Goal: Task Accomplishment & Management: Use online tool/utility

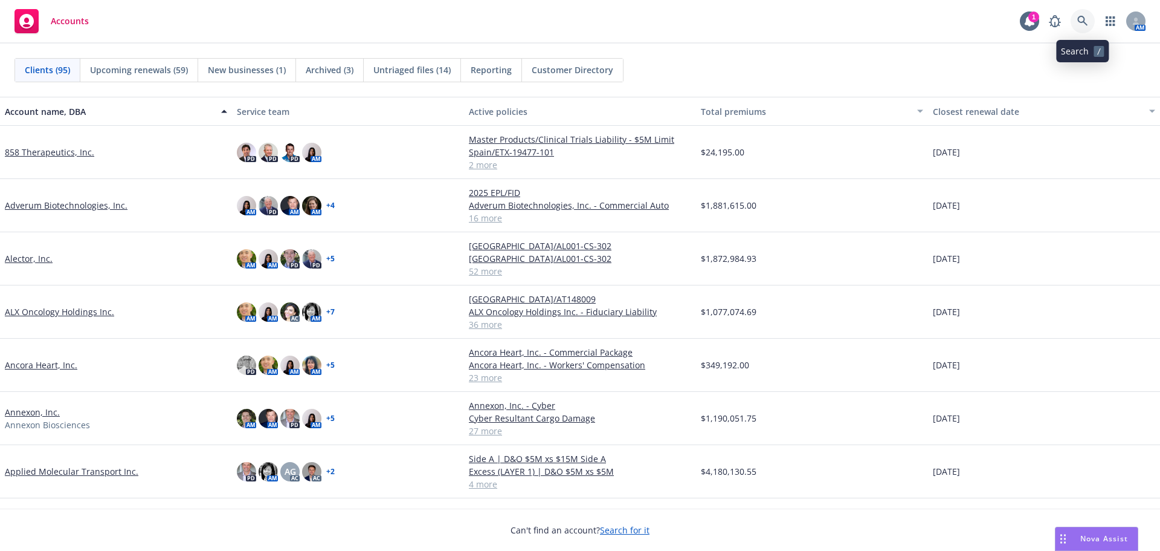
click at [1079, 20] on icon at bounding box center [1083, 21] width 10 height 10
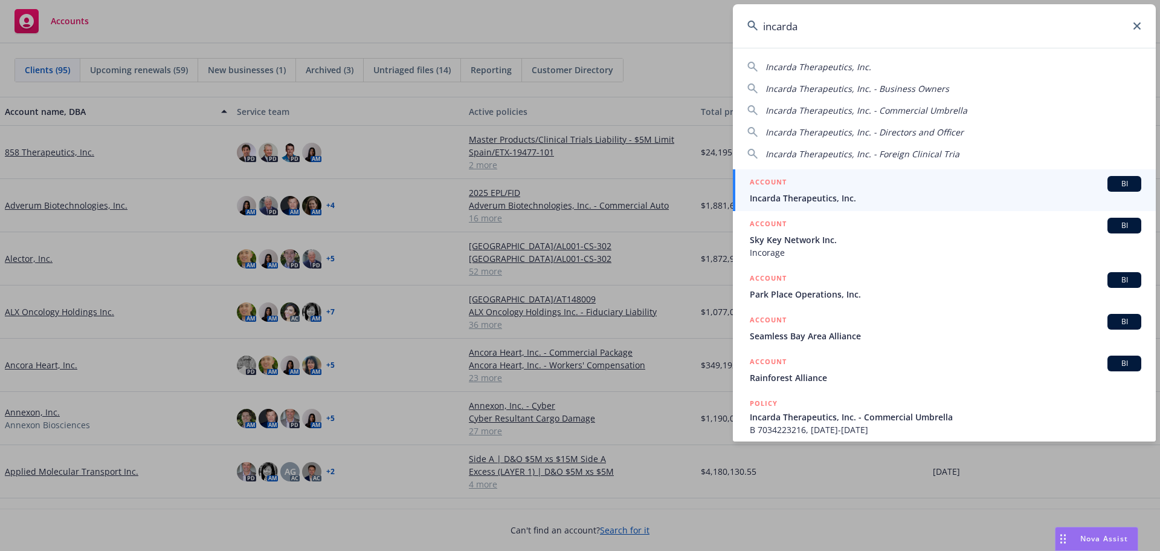
type input "incarda"
click at [907, 198] on span "Incarda Therapeutics, Inc." at bounding box center [946, 198] width 392 height 13
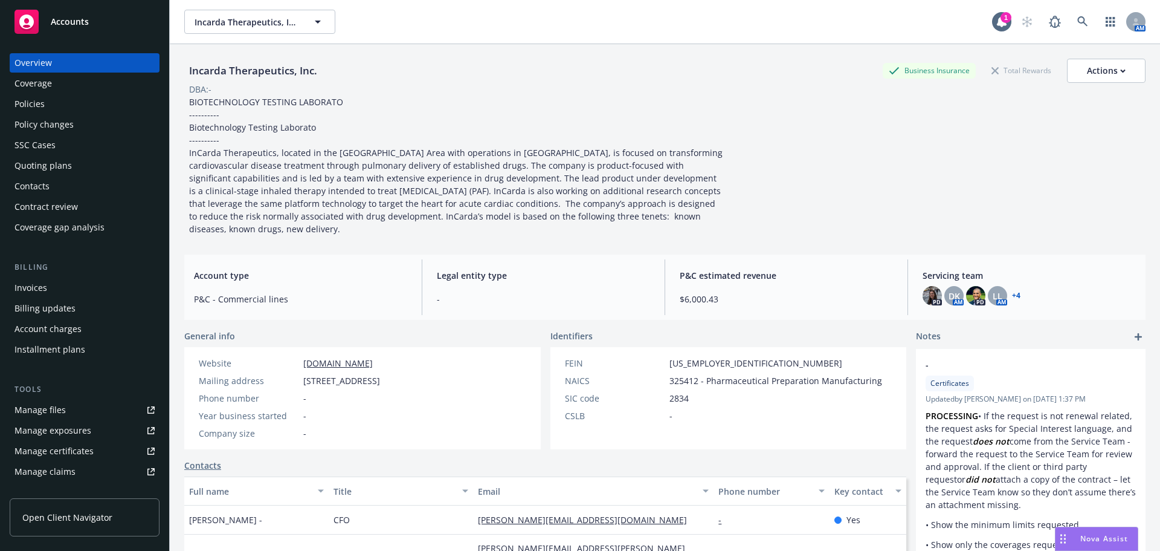
click at [36, 108] on div "Policies" at bounding box center [30, 103] width 30 height 19
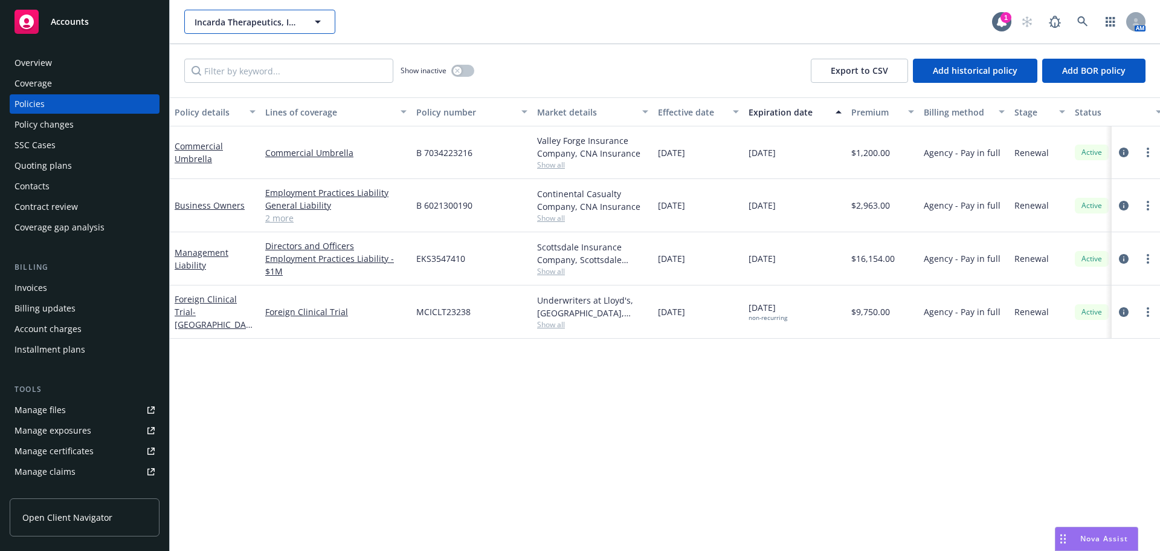
click at [245, 18] on span "Incarda Therapeutics, Inc." at bounding box center [247, 22] width 105 height 13
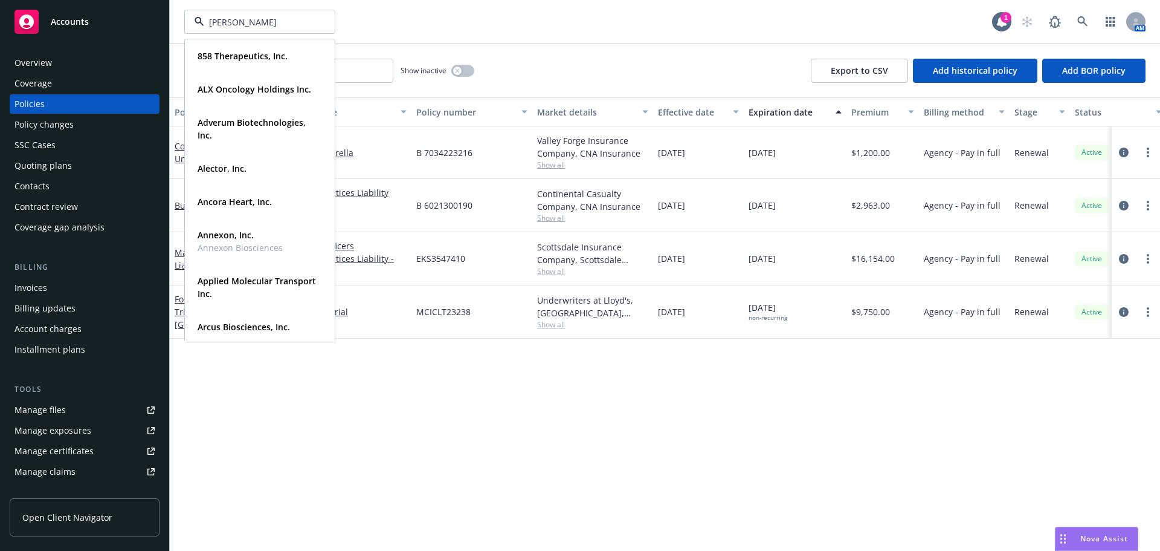
type input "latus"
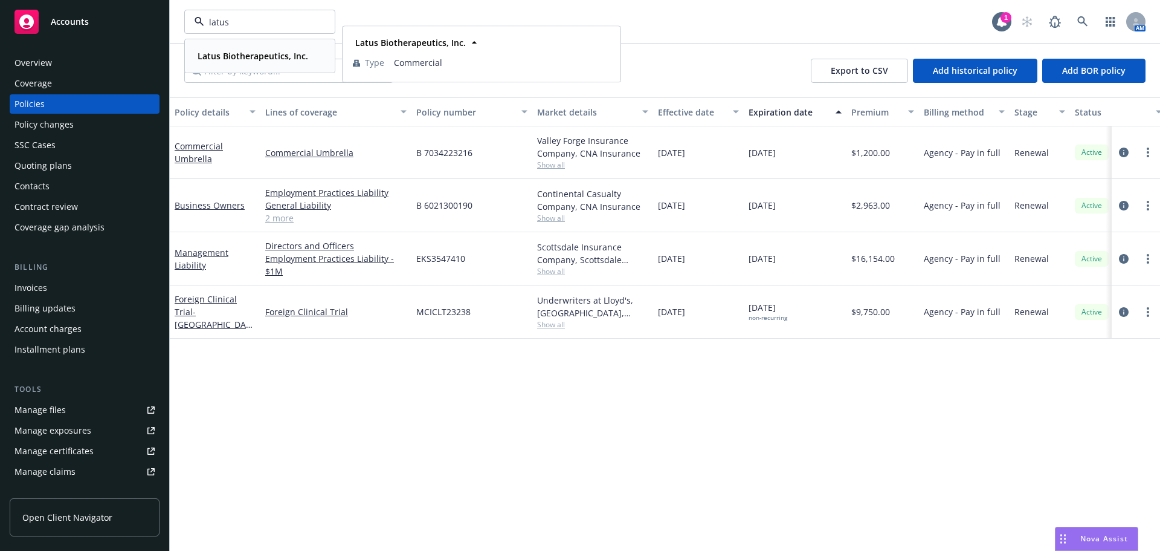
click at [222, 45] on div "Latus Biotherapeutics, Inc. Type Commercial" at bounding box center [260, 56] width 149 height 32
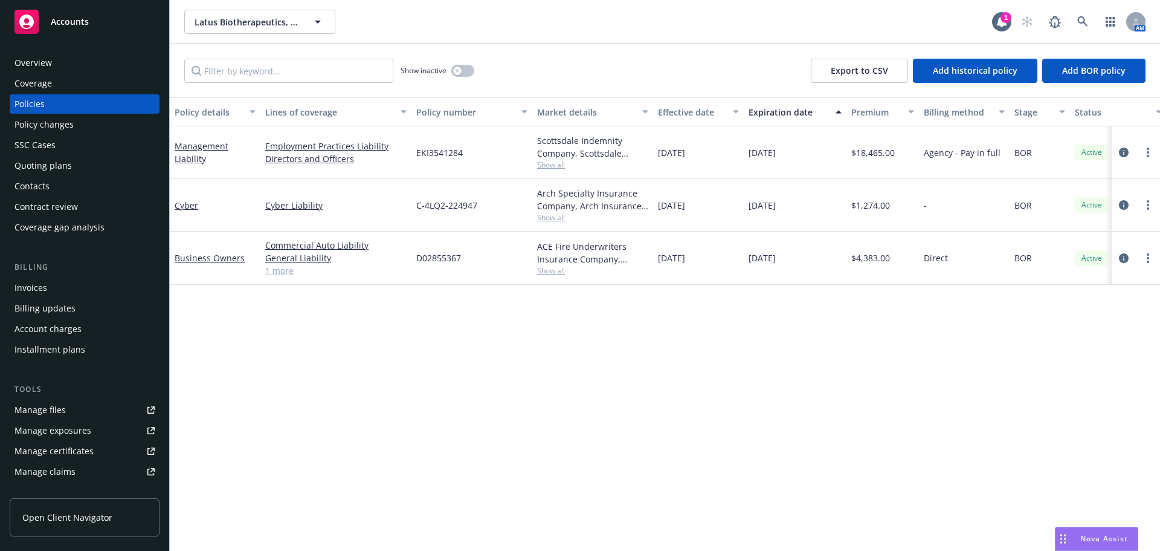
click at [61, 165] on div "Quoting plans" at bounding box center [43, 165] width 57 height 19
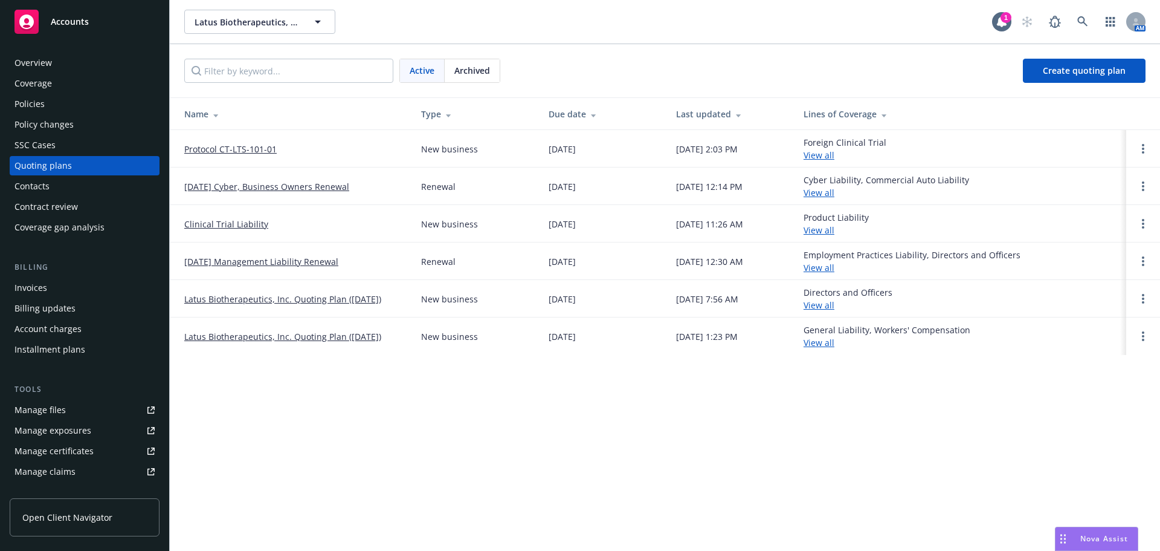
click at [238, 147] on link "Protocol CT-LTS-101-01" at bounding box center [230, 149] width 92 height 13
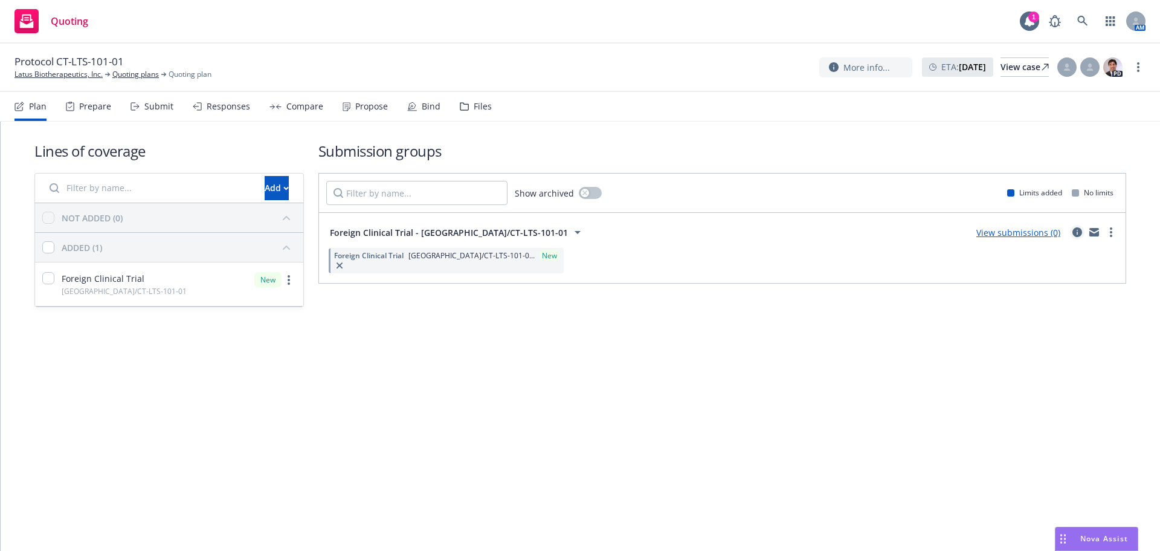
click at [1078, 228] on icon "circleInformation" at bounding box center [1078, 232] width 10 height 10
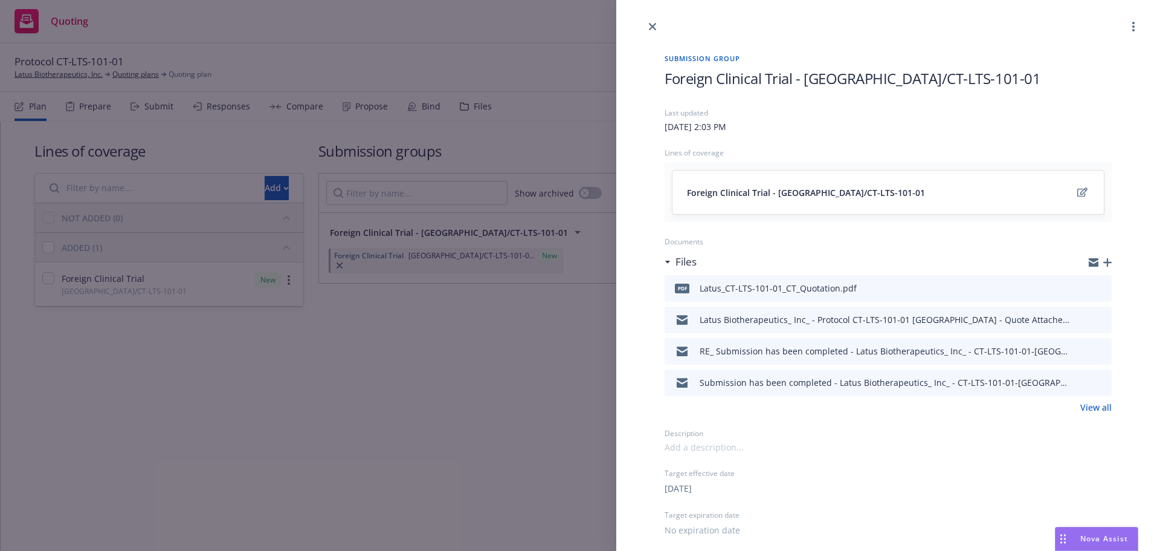
click at [1104, 261] on icon "button" at bounding box center [1108, 262] width 8 height 8
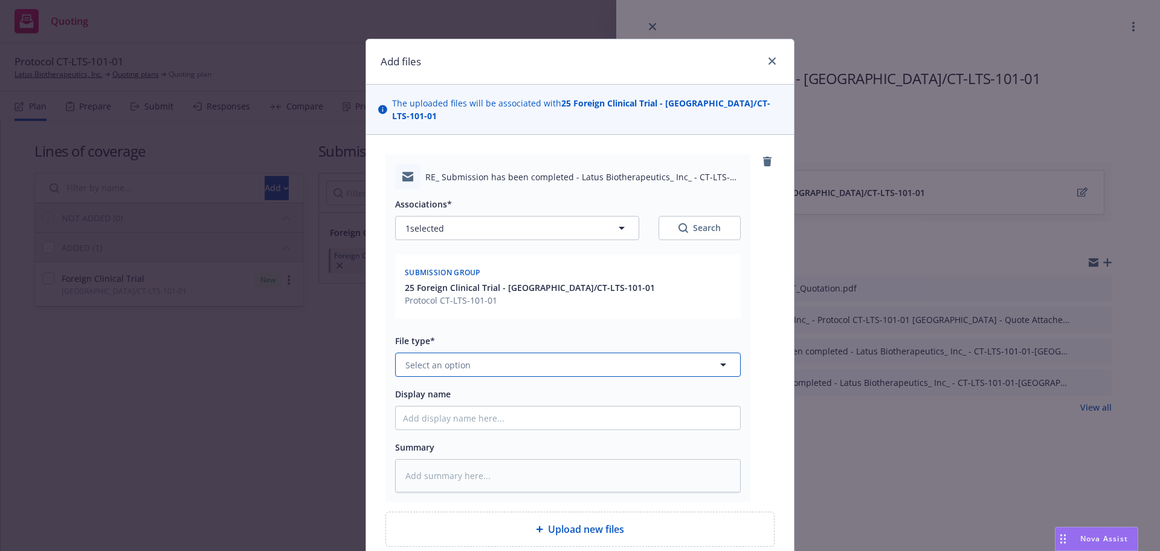
click at [511, 352] on button "Select an option" at bounding box center [568, 364] width 346 height 24
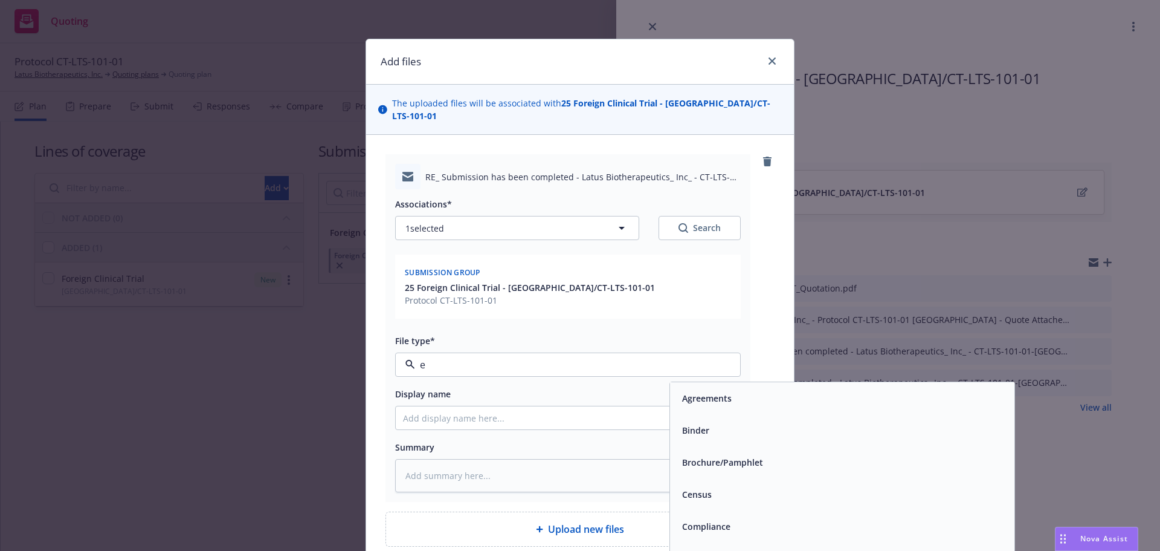
type input "em"
click at [720, 421] on div "Email" at bounding box center [843, 430] width 330 height 18
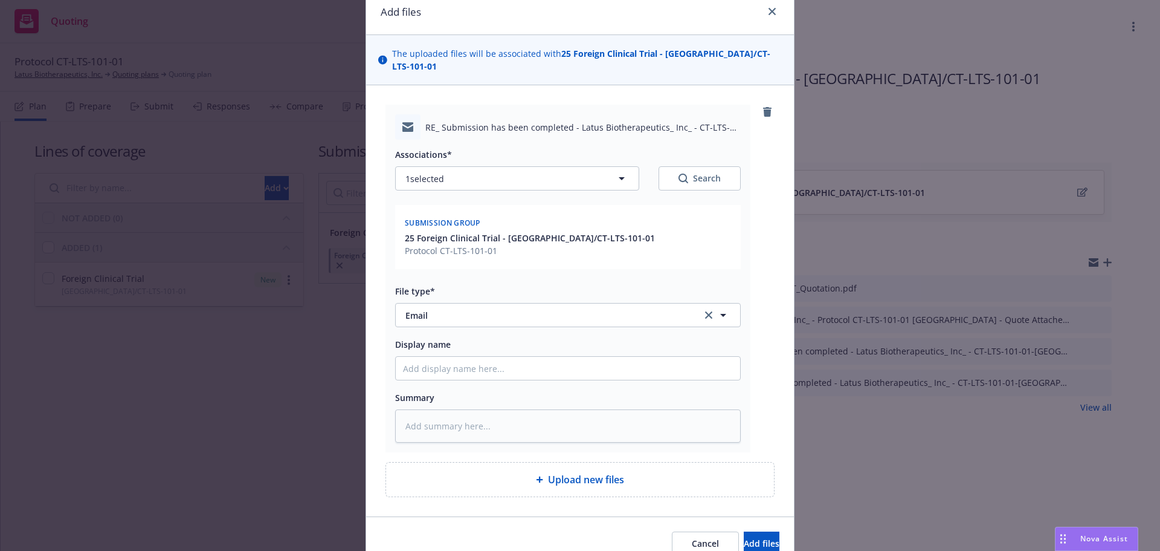
scroll to position [95, 0]
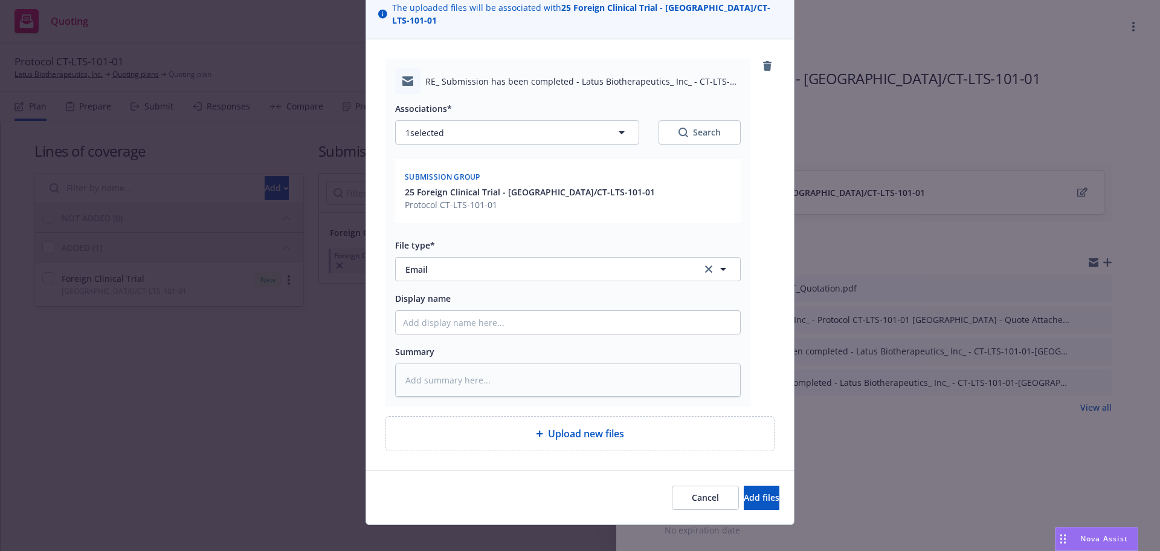
type textarea "x"
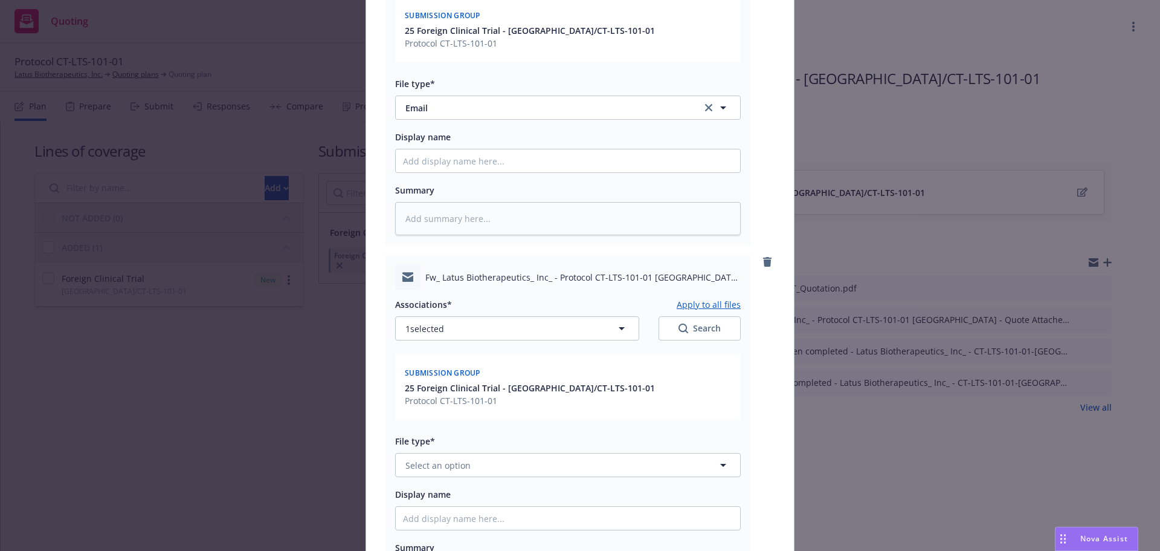
scroll to position [453, 0]
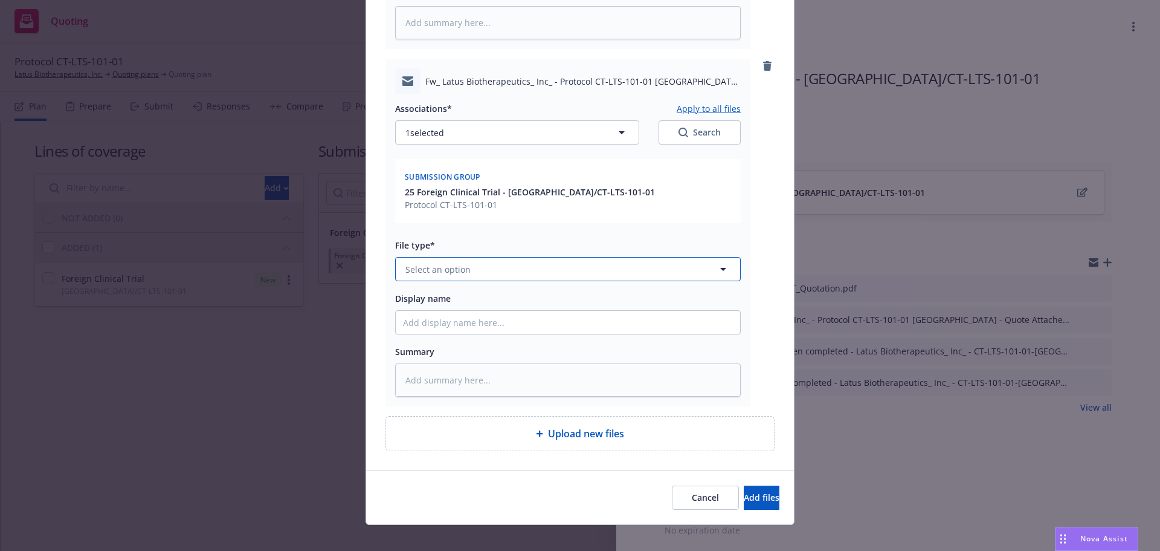
click at [443, 263] on span "Select an option" at bounding box center [438, 269] width 65 height 13
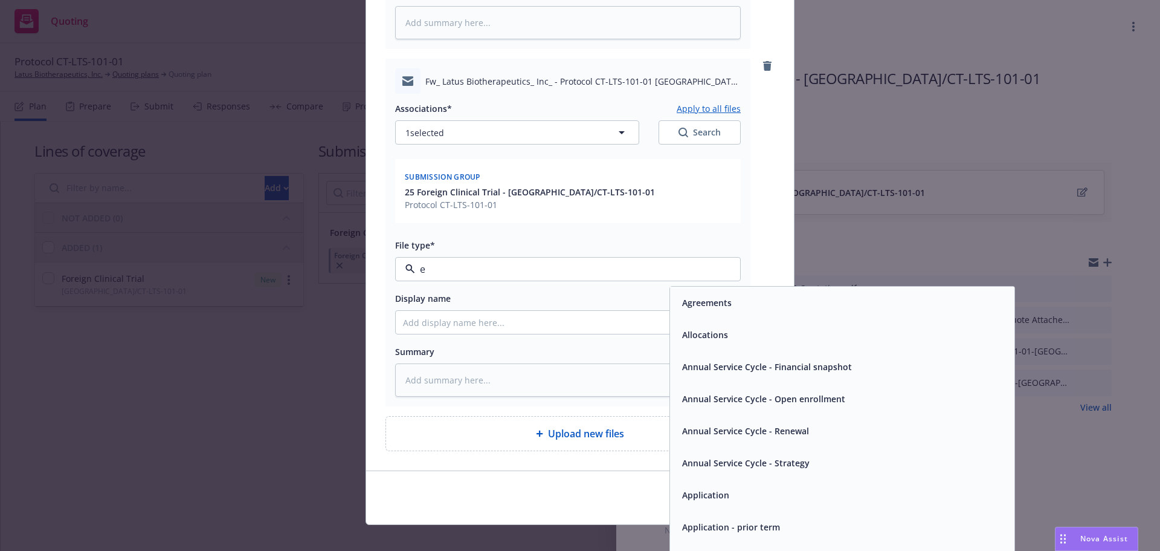
type input "em"
click at [672, 319] on div "Email" at bounding box center [842, 335] width 344 height 32
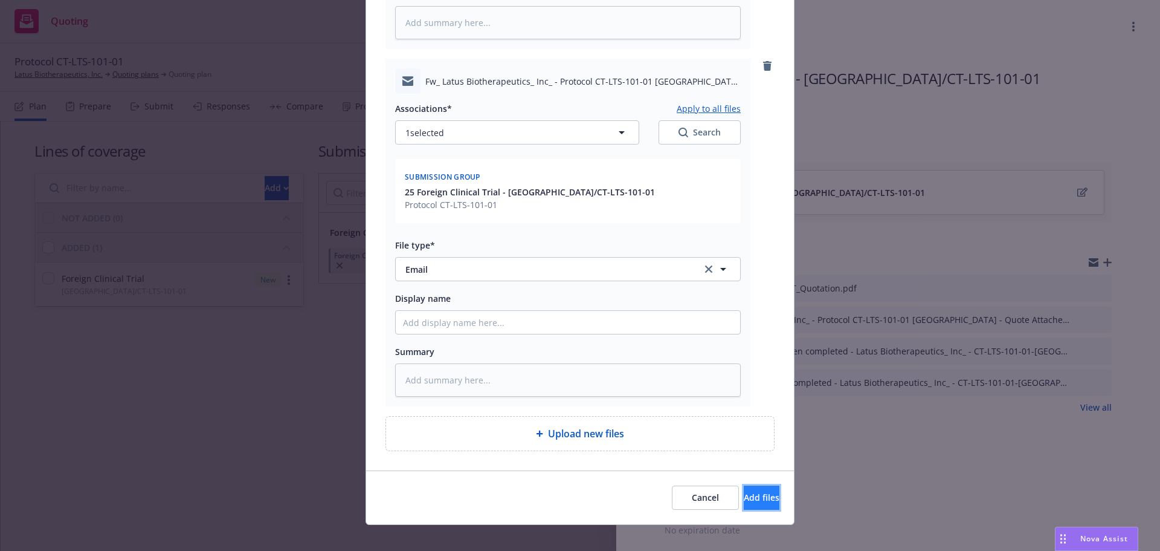
click at [744, 491] on span "Add files" at bounding box center [762, 496] width 36 height 11
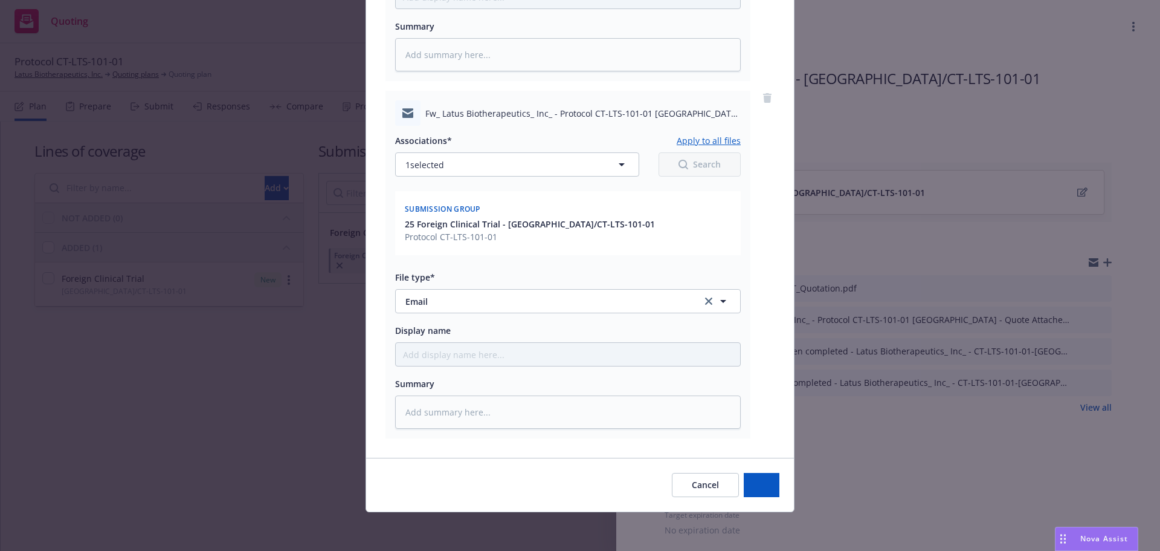
scroll to position [408, 0]
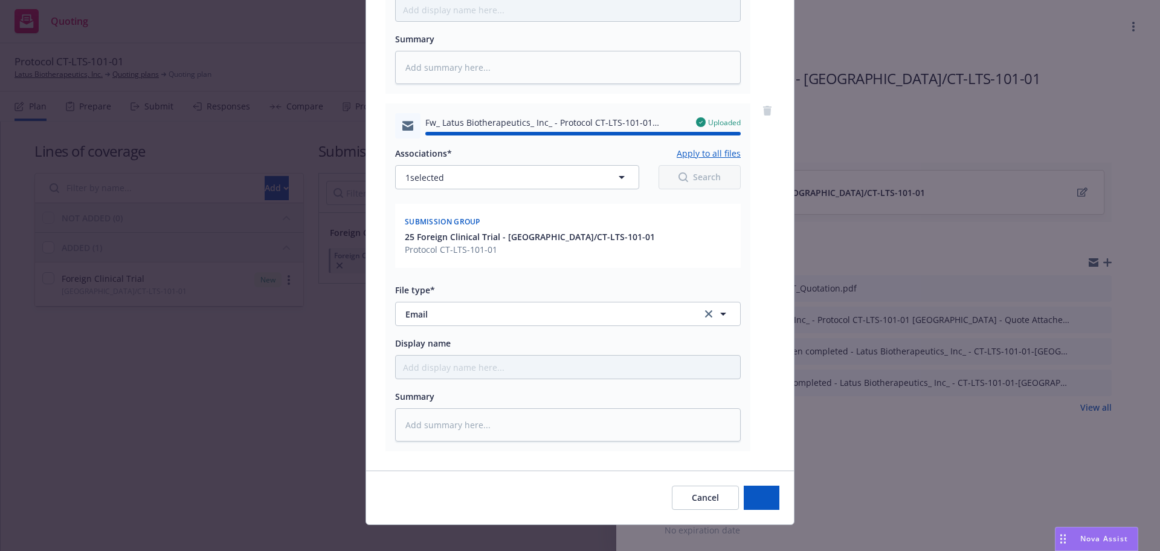
type textarea "x"
